Goal: Find specific page/section: Find specific page/section

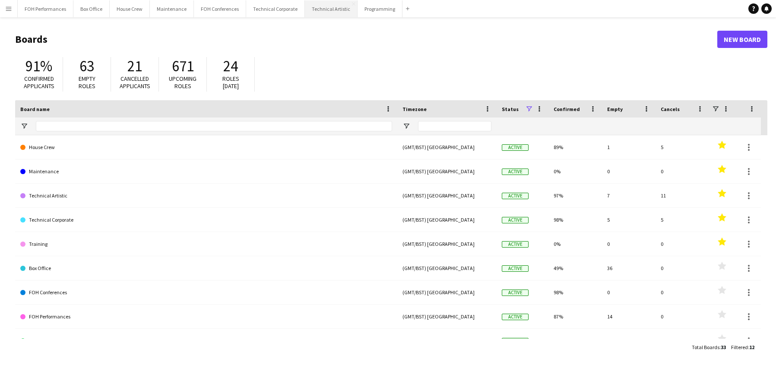
click at [305, 10] on button "Technical Artistic Close" at bounding box center [331, 8] width 53 height 17
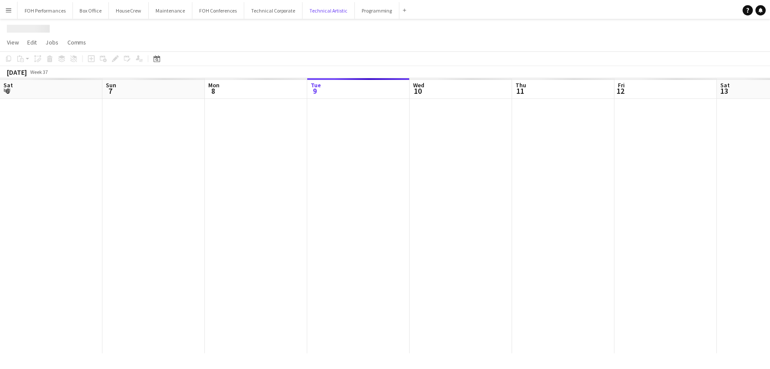
scroll to position [0, 207]
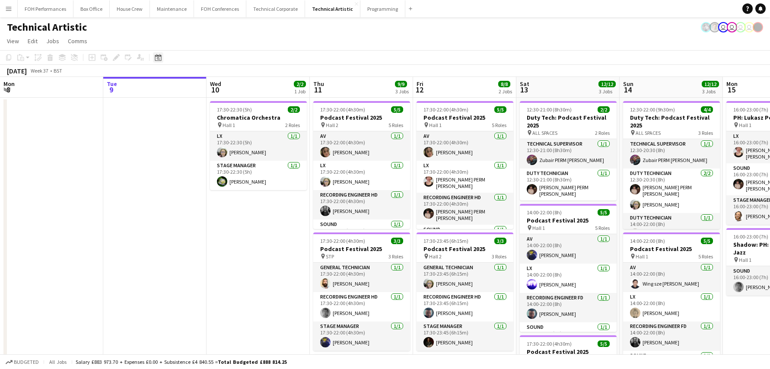
click at [162, 56] on div "Date picker" at bounding box center [158, 57] width 10 height 10
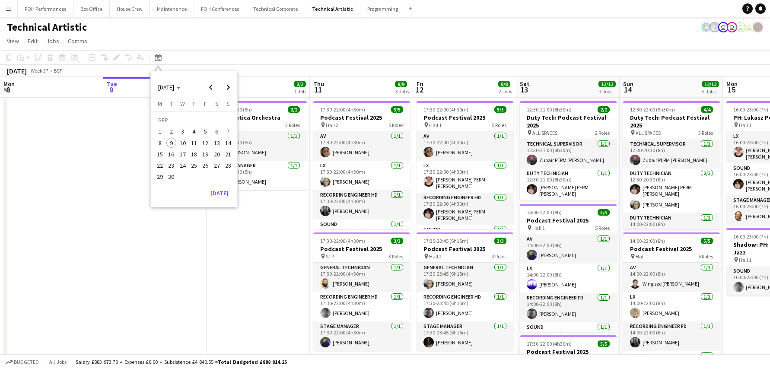
click at [220, 155] on span "20" at bounding box center [217, 154] width 10 height 10
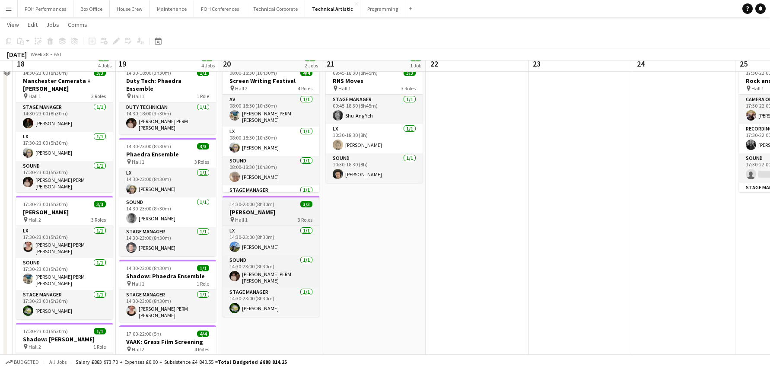
scroll to position [86, 0]
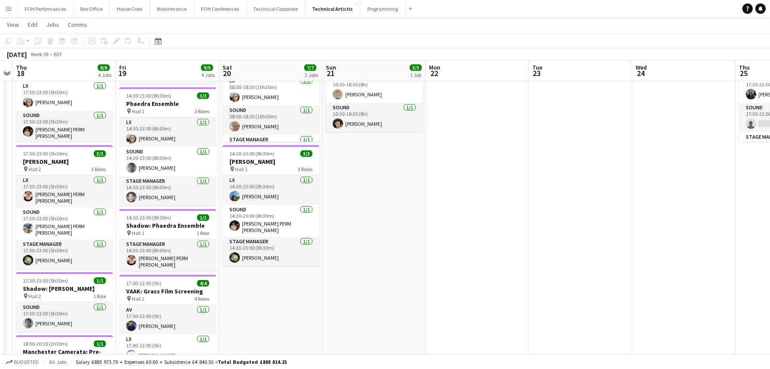
click at [280, 333] on app-date-cell "08:00-18:30 (10h30m) 4/4 Screen Writing Festival pin Hall 2 4 Roles AV [DATE] 0…" at bounding box center [270, 280] width 103 height 540
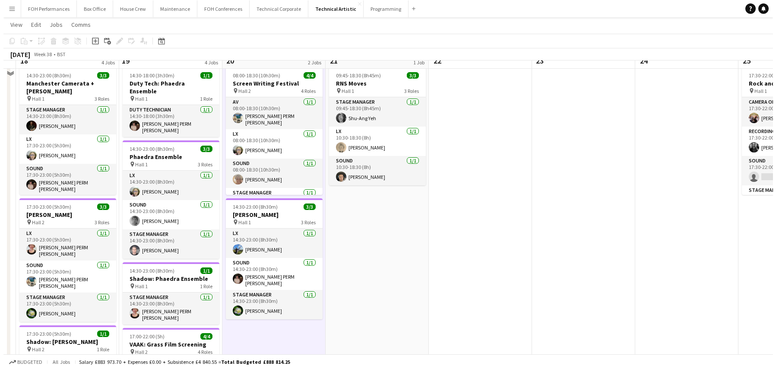
scroll to position [0, 0]
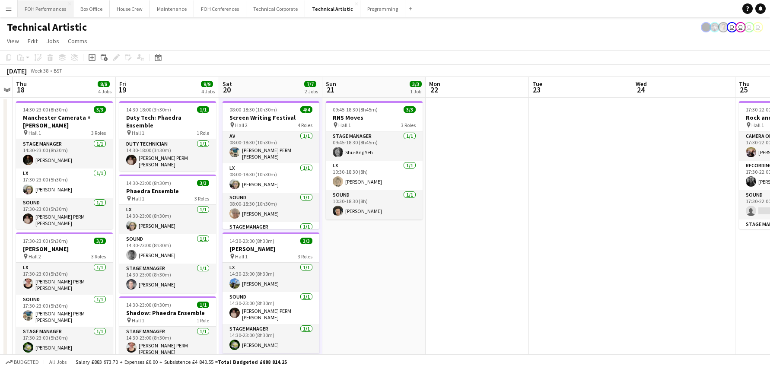
click at [41, 11] on button "FOH Performances Close" at bounding box center [46, 8] width 56 height 17
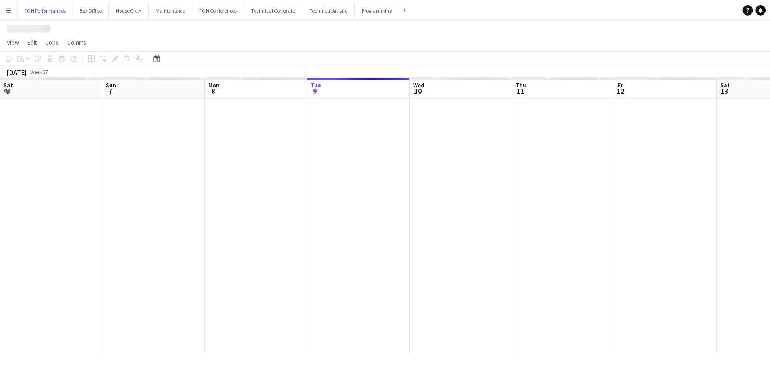
scroll to position [0, 207]
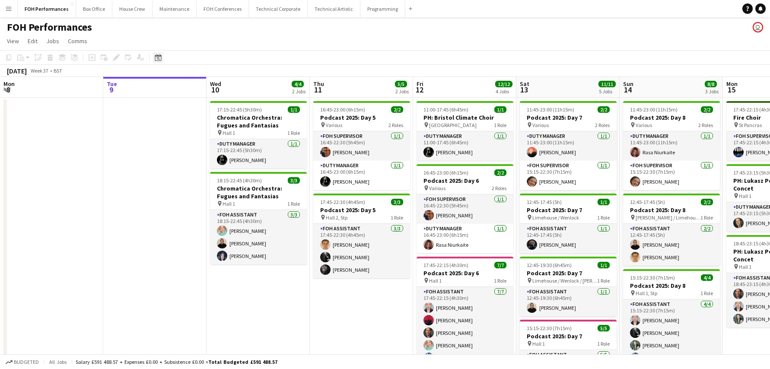
click at [159, 60] on icon at bounding box center [158, 58] width 3 height 3
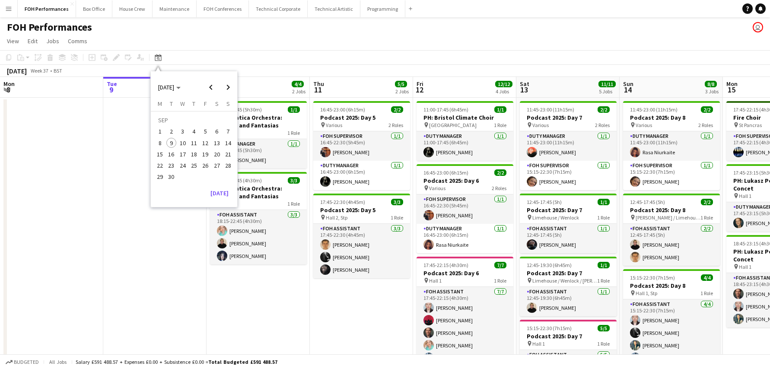
click at [220, 155] on span "20" at bounding box center [217, 154] width 10 height 10
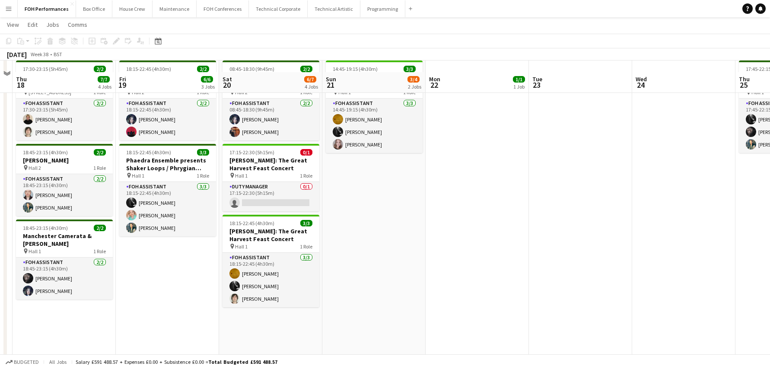
scroll to position [130, 0]
